Goal: Contribute content: Add original content to the website for others to see

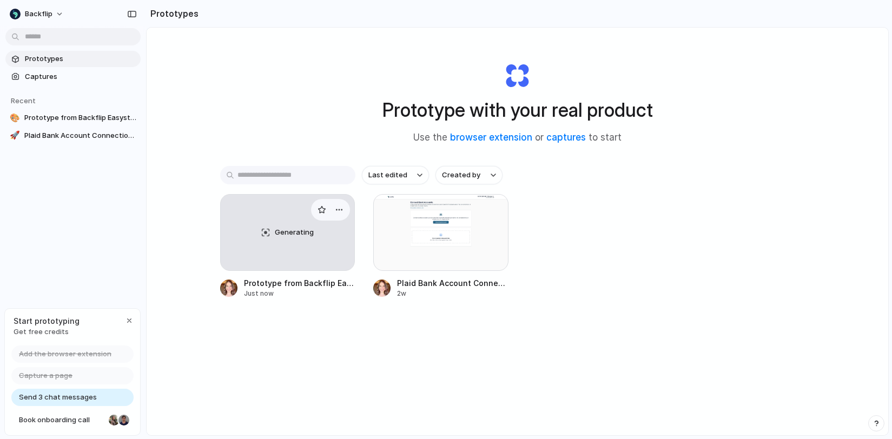
click at [289, 237] on span "Generating" at bounding box center [294, 232] width 39 height 11
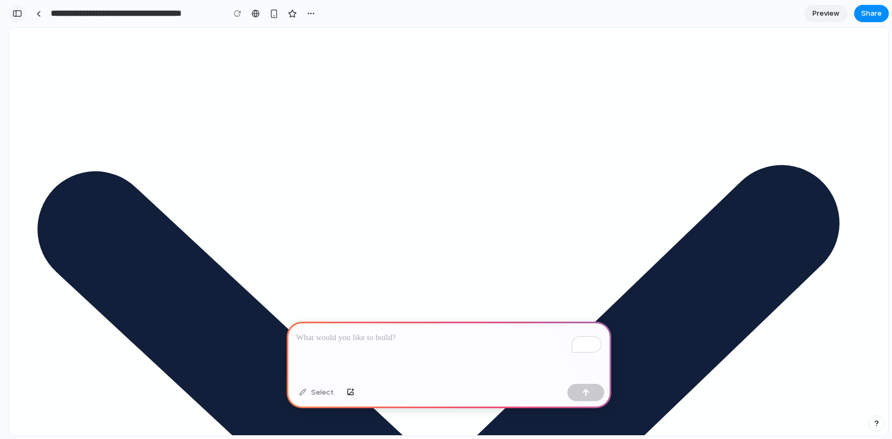
click at [14, 13] on div "button" at bounding box center [17, 14] width 10 height 8
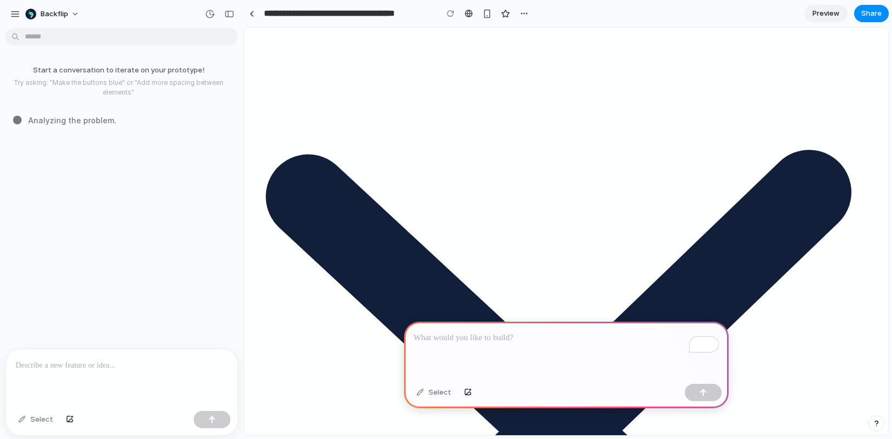
click at [518, 335] on p "To enrich screen reader interactions, please activate Accessibility in Grammarl…" at bounding box center [566, 337] width 305 height 13
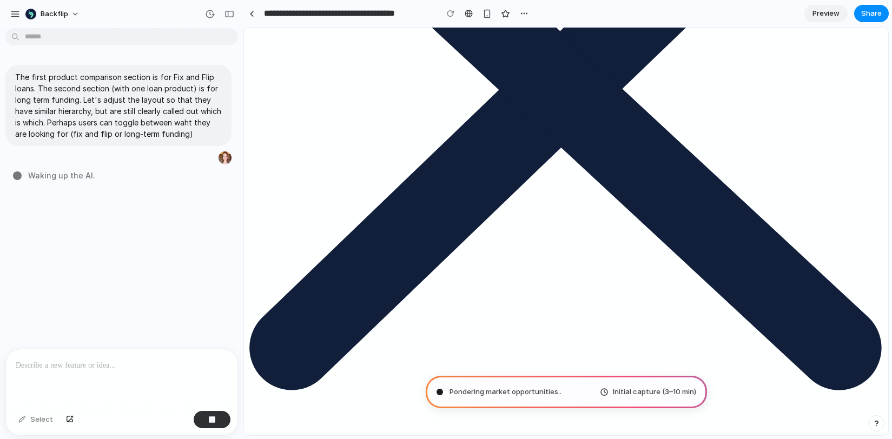
scroll to position [346, 0]
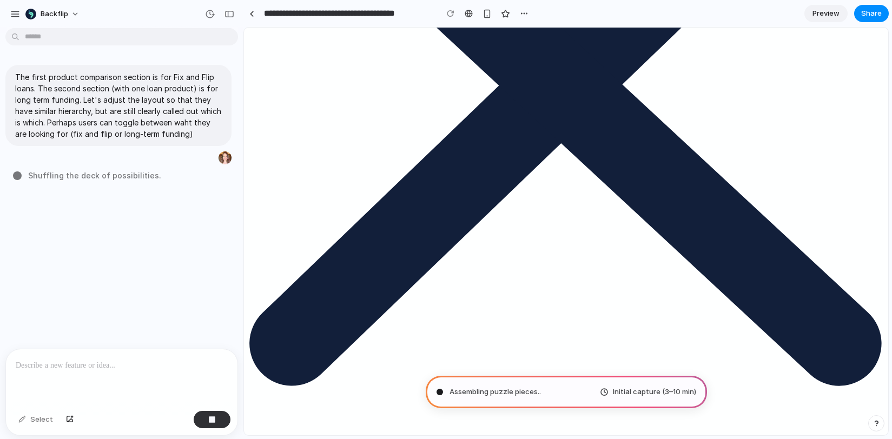
type input "**********"
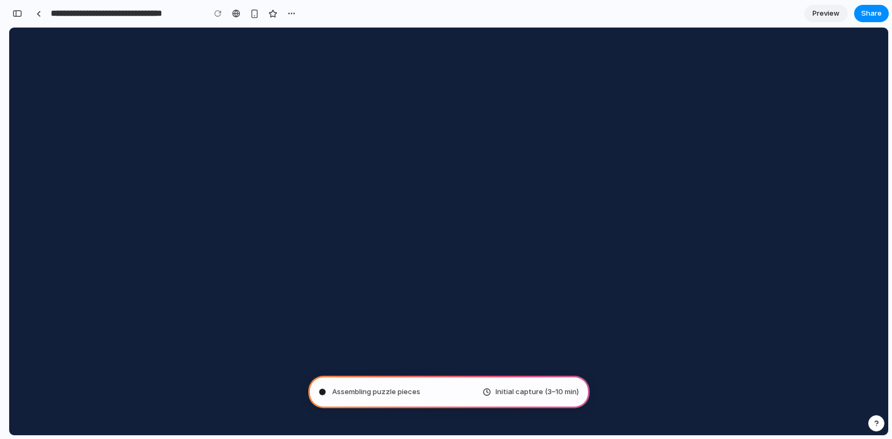
scroll to position [0, 0]
click at [21, 11] on div "button" at bounding box center [17, 14] width 10 height 8
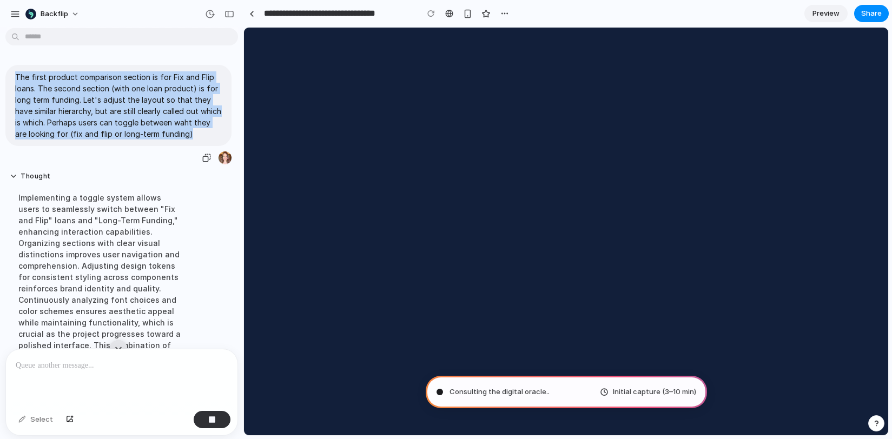
drag, startPoint x: 16, startPoint y: 76, endPoint x: 213, endPoint y: 131, distance: 204.4
click at [213, 131] on p "The first product comparison section is for Fix and Flip loans. The second sect…" at bounding box center [118, 105] width 207 height 68
copy p "The first product comparison section is for Fix and Flip loans. The second sect…"
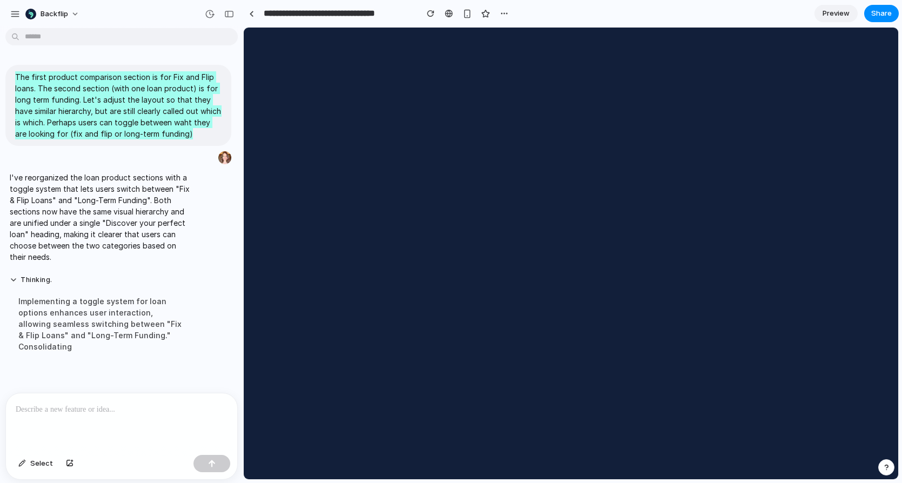
scroll to position [431, 0]
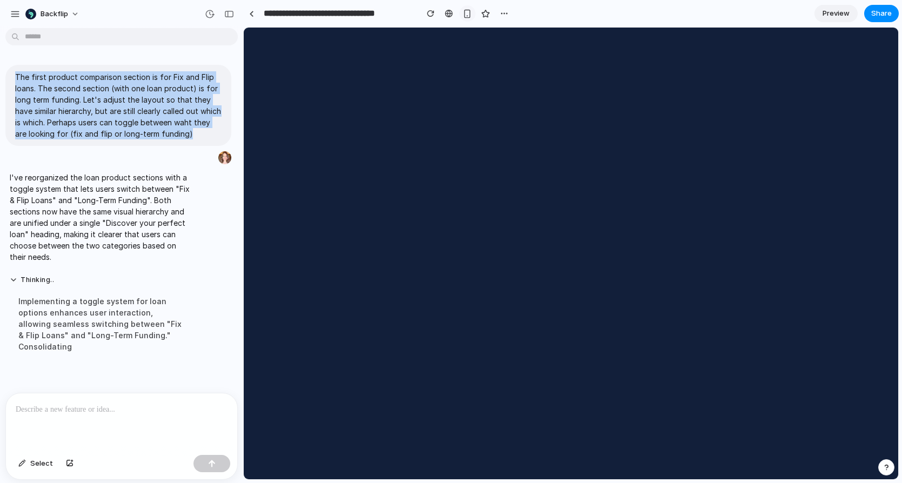
click at [466, 16] on div "button" at bounding box center [467, 13] width 9 height 9
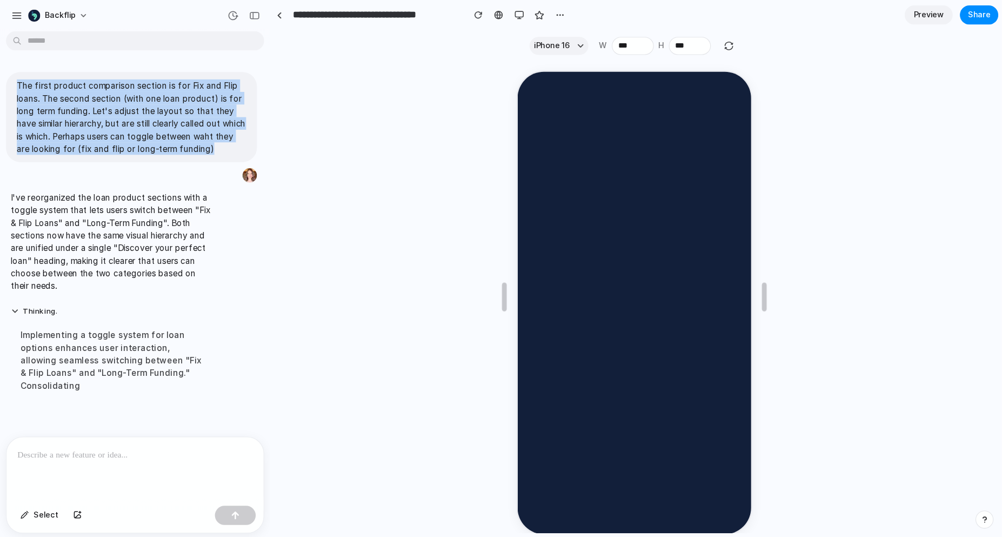
scroll to position [762, 0]
click at [464, 14] on div "button" at bounding box center [467, 13] width 9 height 9
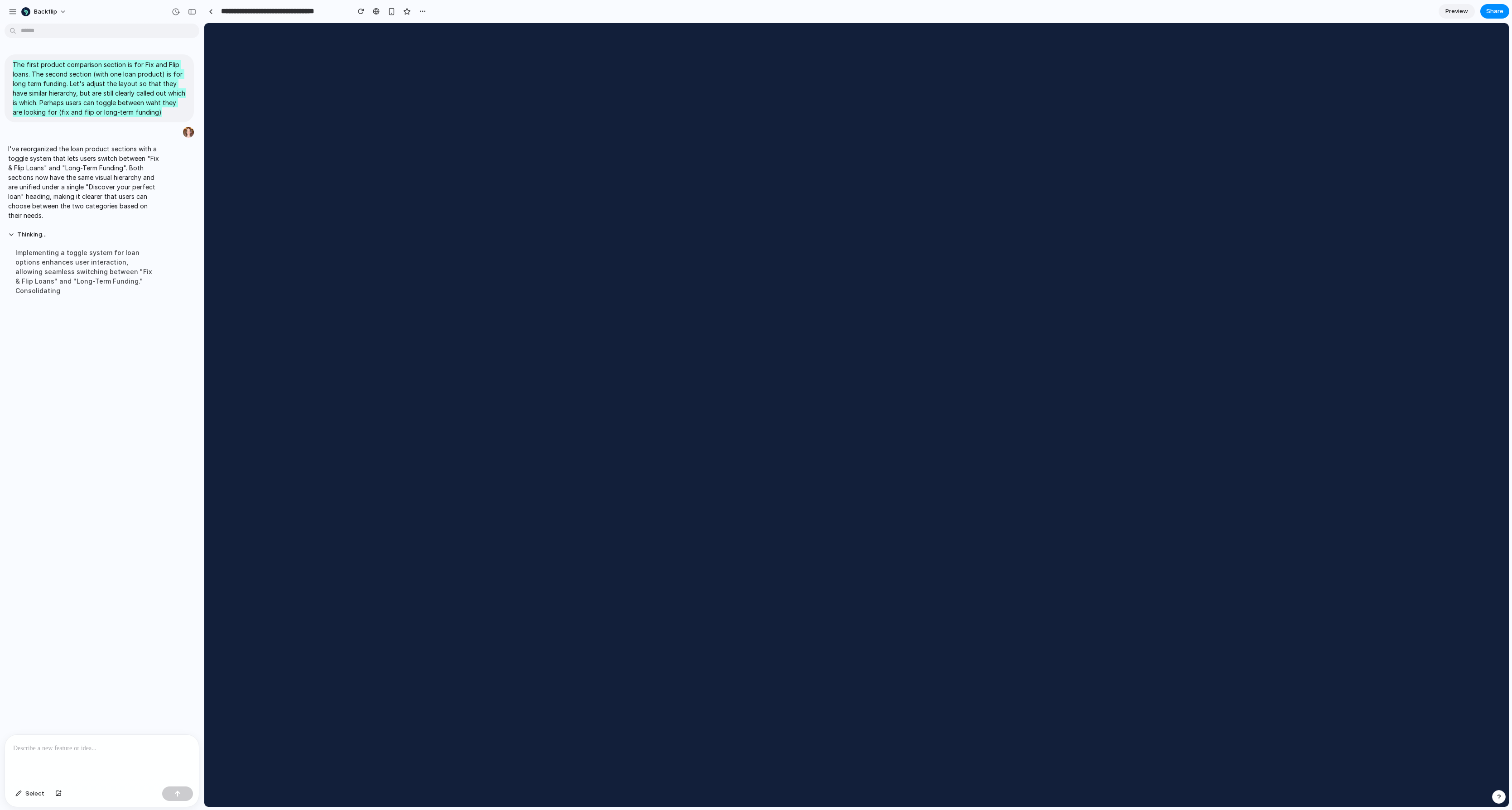
scroll to position [0, 0]
click at [746, 14] on span "Preview" at bounding box center [1456, 11] width 23 height 9
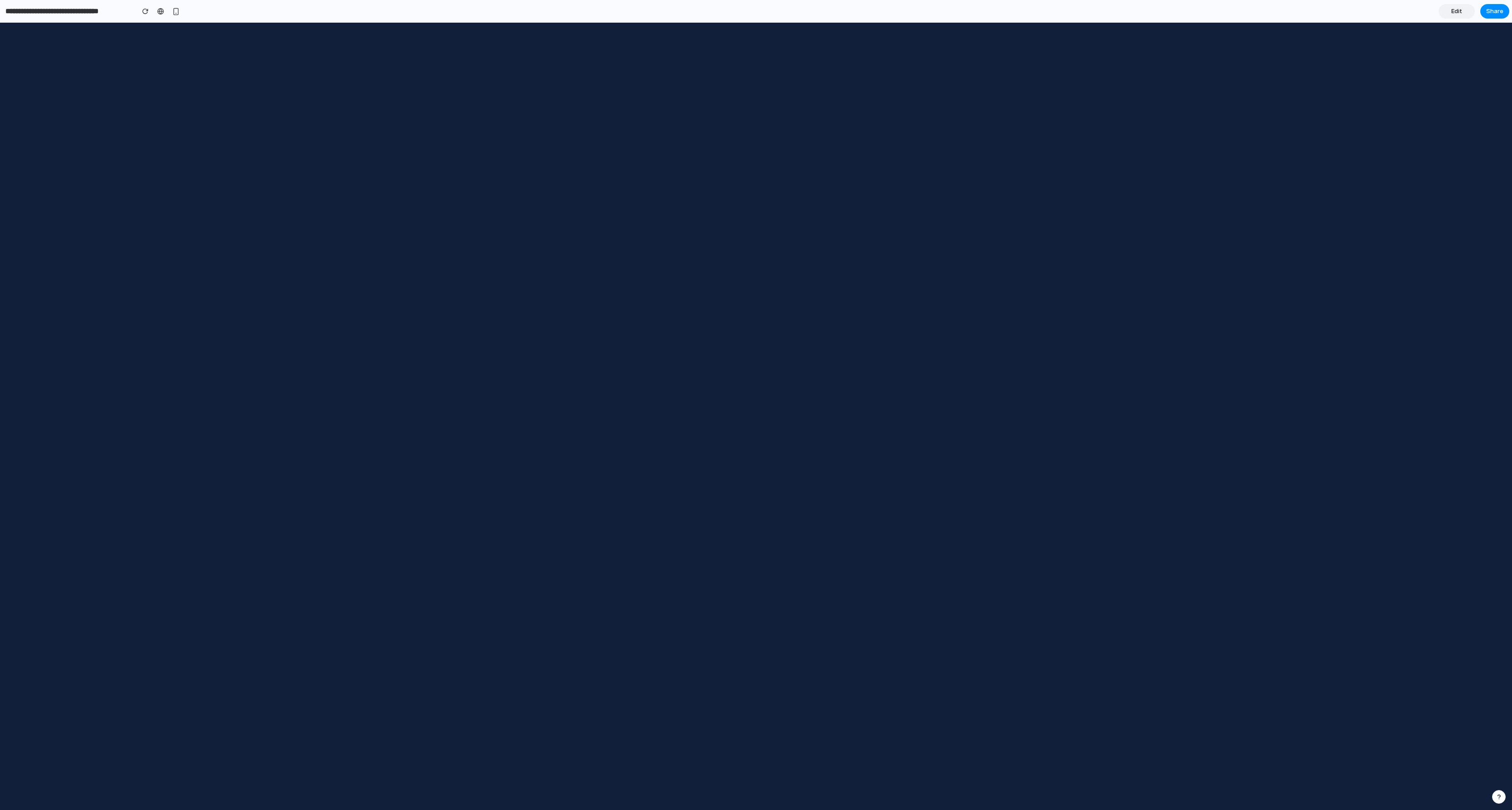
click at [746, 13] on span "Edit" at bounding box center [1456, 11] width 11 height 9
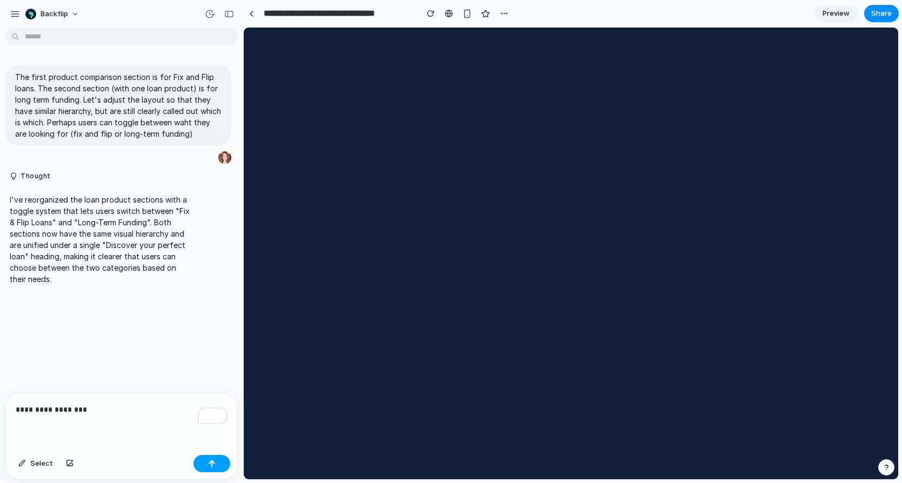
click at [216, 438] on button "button" at bounding box center [212, 463] width 37 height 17
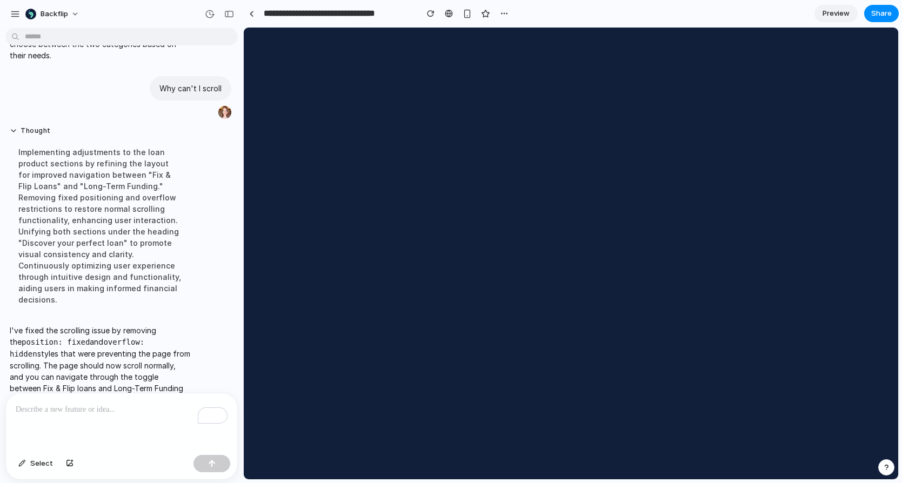
scroll to position [851, 0]
click at [39, 438] on span "Select" at bounding box center [41, 463] width 23 height 11
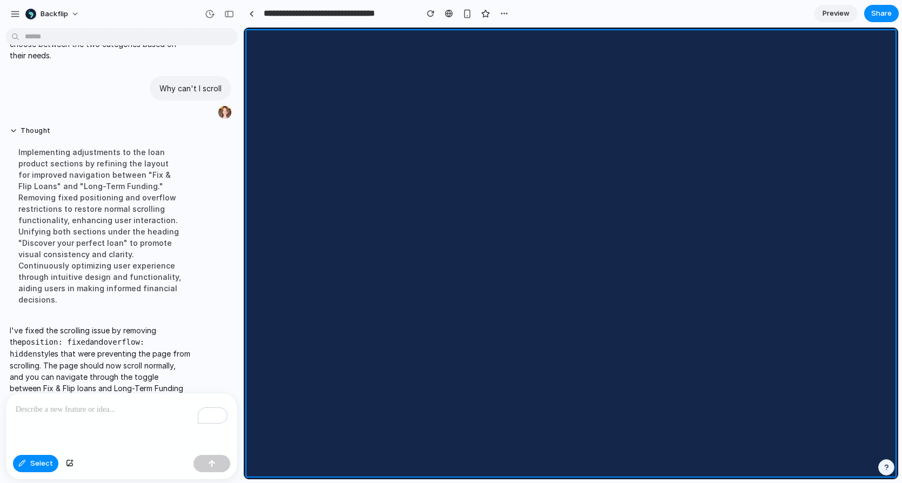
click at [368, 389] on div at bounding box center [571, 254] width 655 height 452
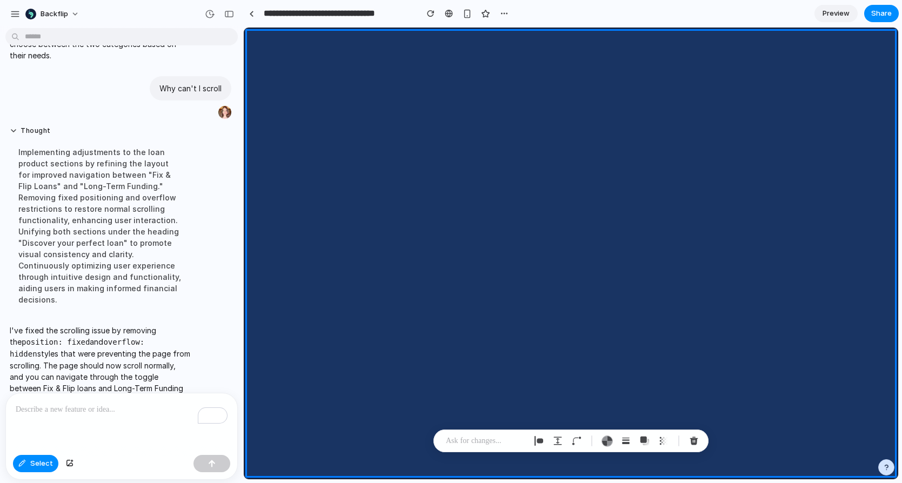
click at [352, 387] on div at bounding box center [571, 254] width 655 height 452
click at [347, 375] on div at bounding box center [571, 254] width 655 height 452
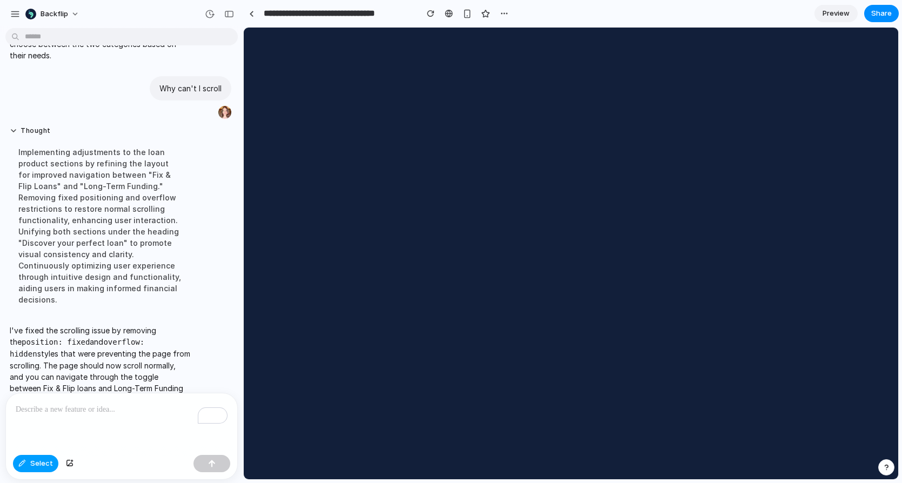
click at [24, 438] on div "button" at bounding box center [22, 464] width 8 height 6
